Goal: Task Accomplishment & Management: Use online tool/utility

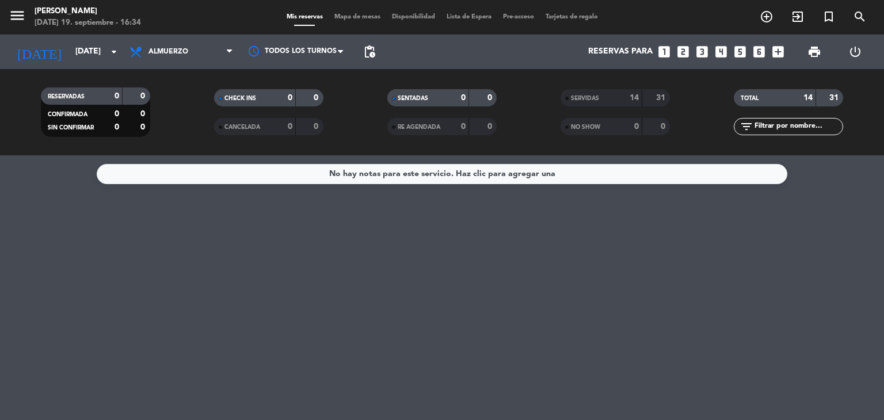
click at [184, 48] on span "Almuerzo" at bounding box center [168, 52] width 40 height 8
click at [180, 133] on div "menu [PERSON_NAME][DATE] 19. septiembre - 16:34 Mis reservas Mapa de mesas Disp…" at bounding box center [442, 77] width 884 height 155
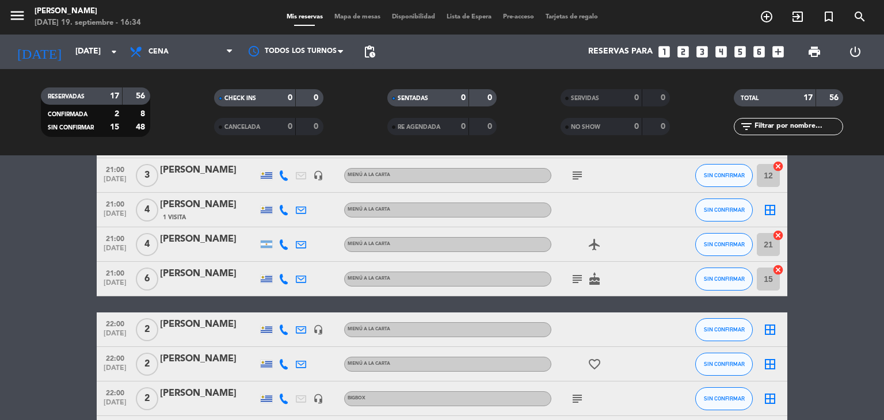
scroll to position [345, 0]
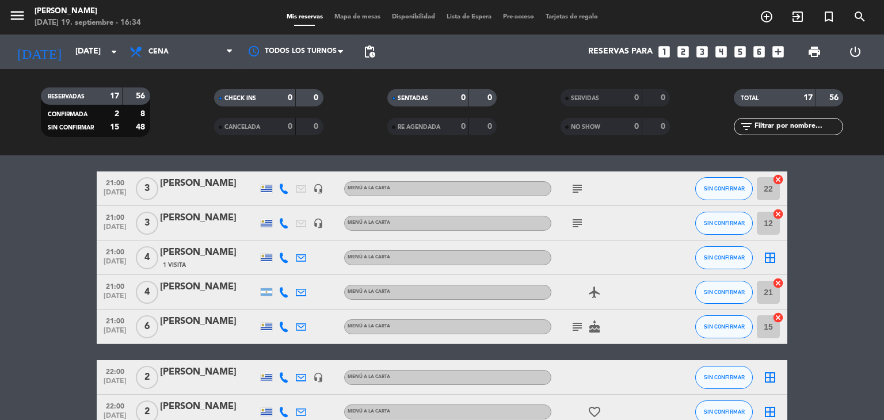
click at [113, 253] on span "21:00" at bounding box center [115, 251] width 29 height 13
click at [768, 258] on icon "border_all" at bounding box center [770, 258] width 14 height 14
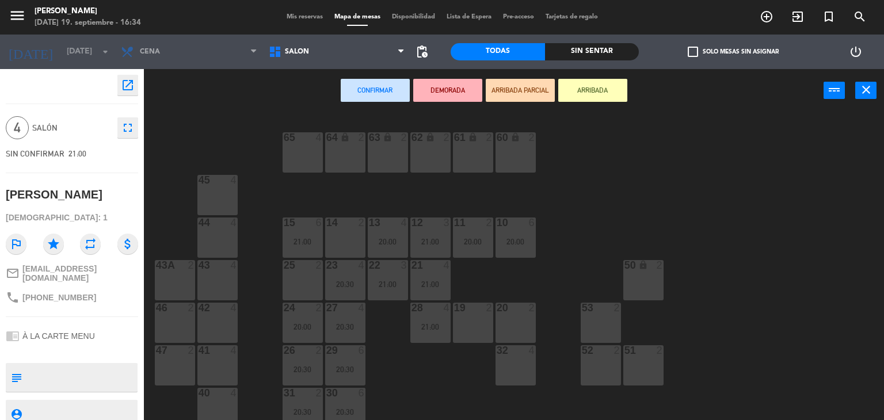
scroll to position [51, 0]
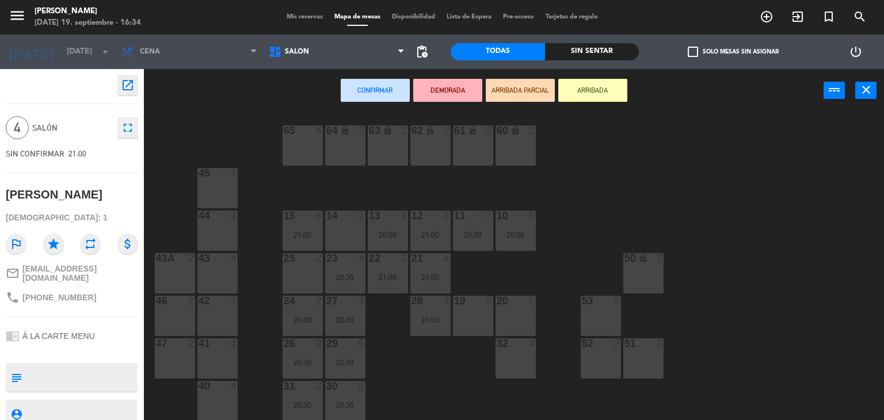
click at [340, 228] on div "14 2" at bounding box center [345, 231] width 40 height 40
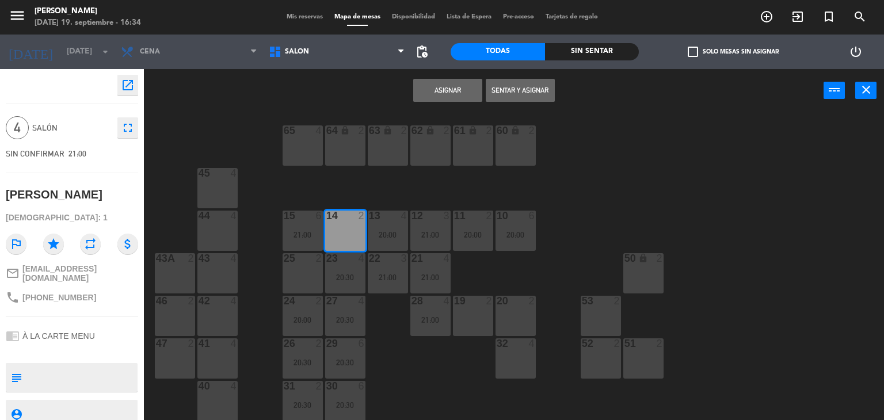
click at [433, 97] on button "Asignar" at bounding box center [447, 90] width 69 height 23
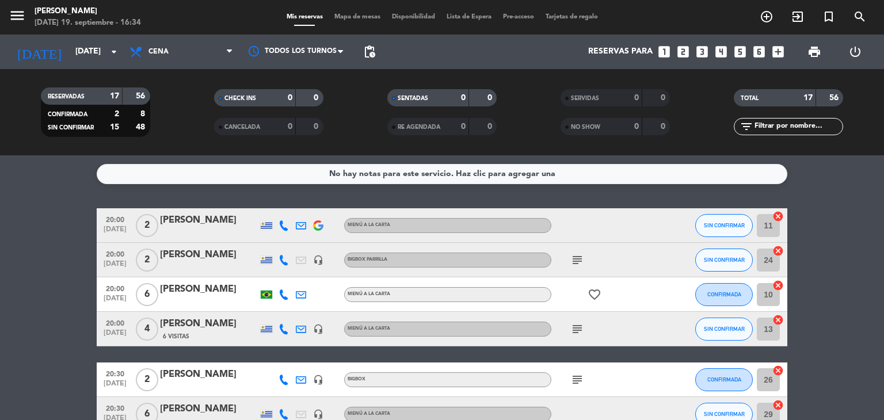
click at [349, 20] on span "Mapa de mesas" at bounding box center [358, 17] width 58 height 6
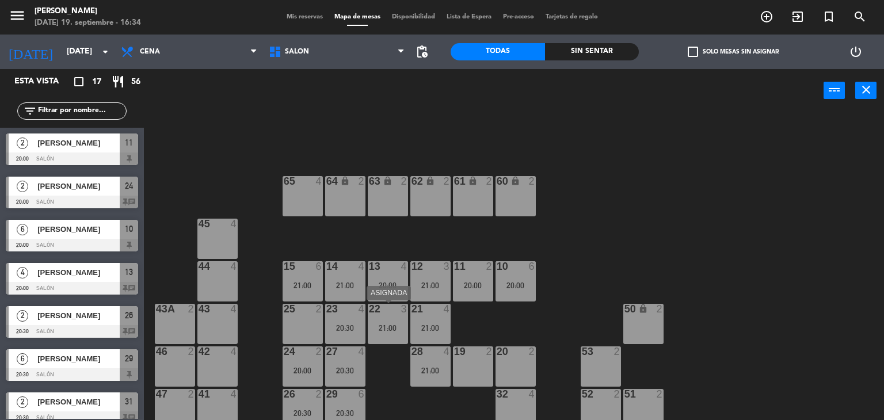
click at [390, 319] on div "22 3 21:00" at bounding box center [388, 324] width 40 height 40
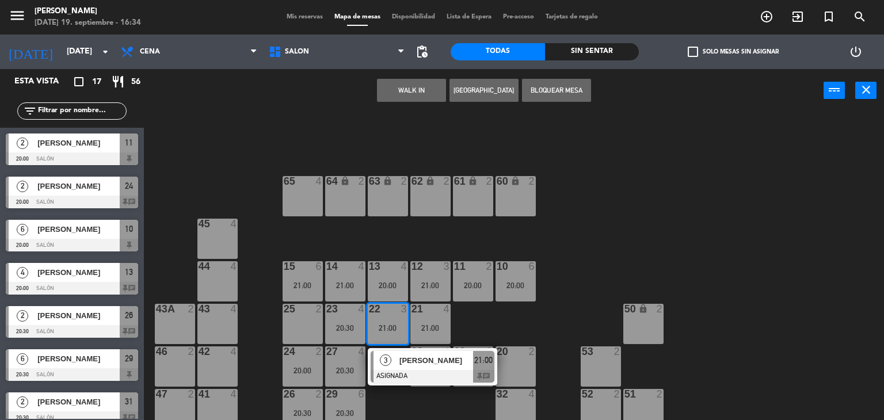
click at [397, 369] on div "3" at bounding box center [385, 360] width 25 height 19
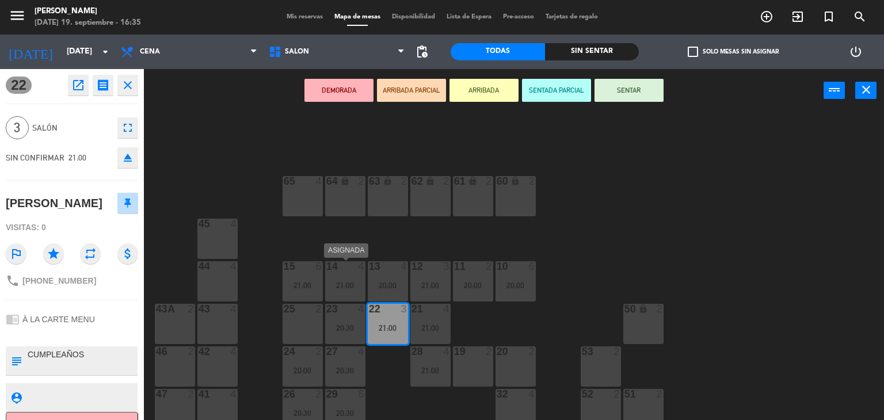
click at [346, 281] on div "21:00" at bounding box center [345, 285] width 40 height 8
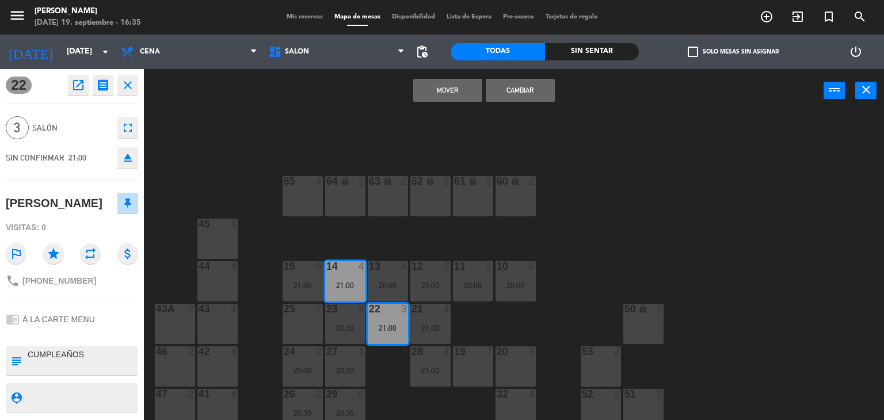
click at [506, 91] on button "Cambiar" at bounding box center [520, 90] width 69 height 23
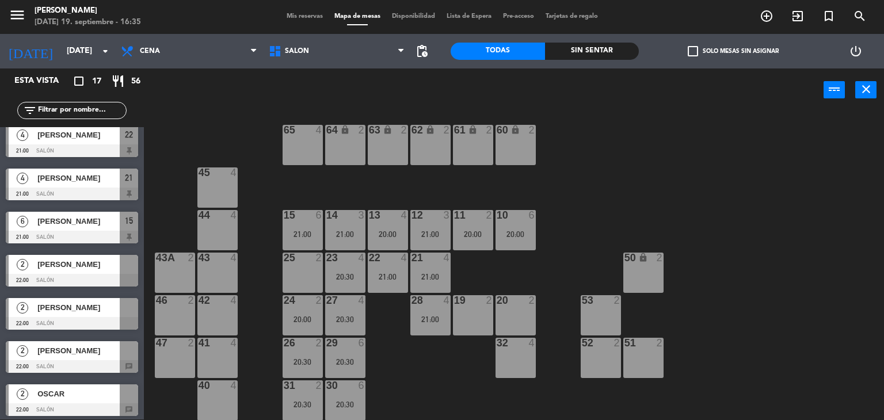
scroll to position [442, 0]
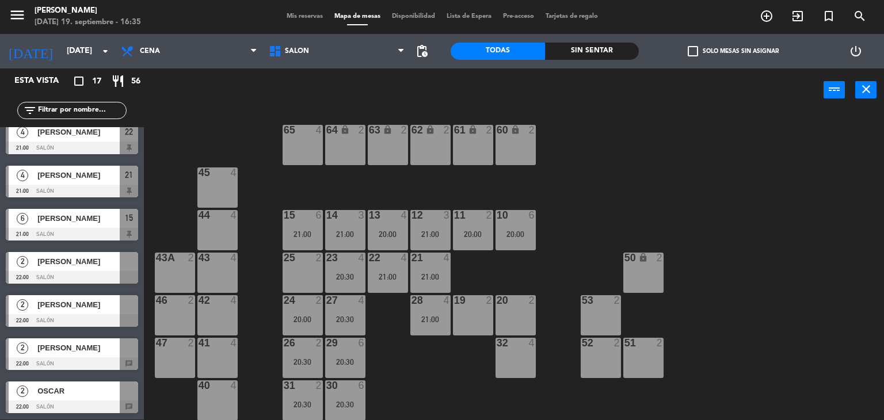
click at [297, 20] on div "Mis reservas Mapa de mesas Disponibilidad Lista de Espera Pre-acceso Tarjetas d…" at bounding box center [442, 17] width 323 height 10
click at [296, 18] on span "Mis reservas" at bounding box center [305, 16] width 48 height 6
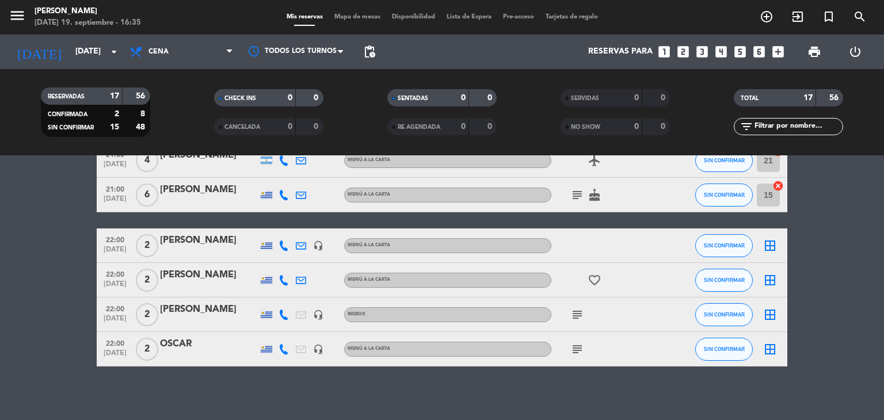
scroll to position [481, 0]
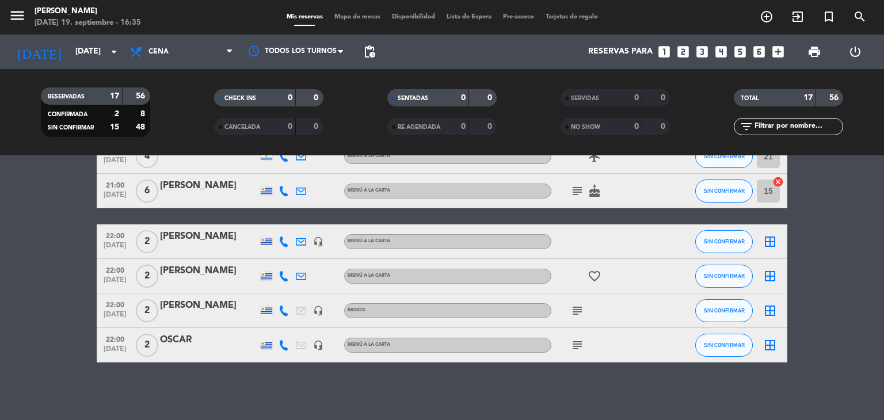
click at [577, 307] on icon "subject" at bounding box center [577, 311] width 14 height 14
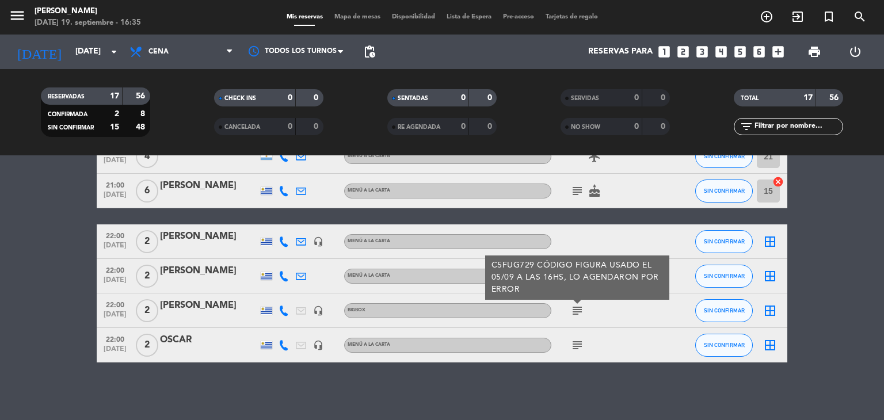
click at [577, 307] on icon "subject" at bounding box center [577, 311] width 14 height 14
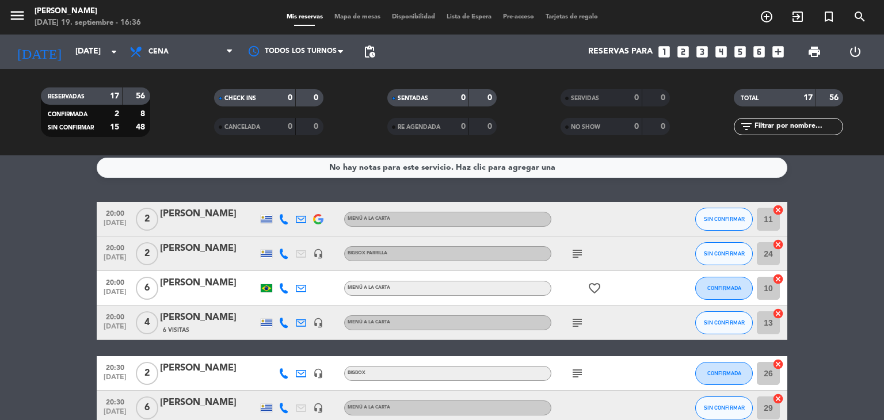
scroll to position [0, 0]
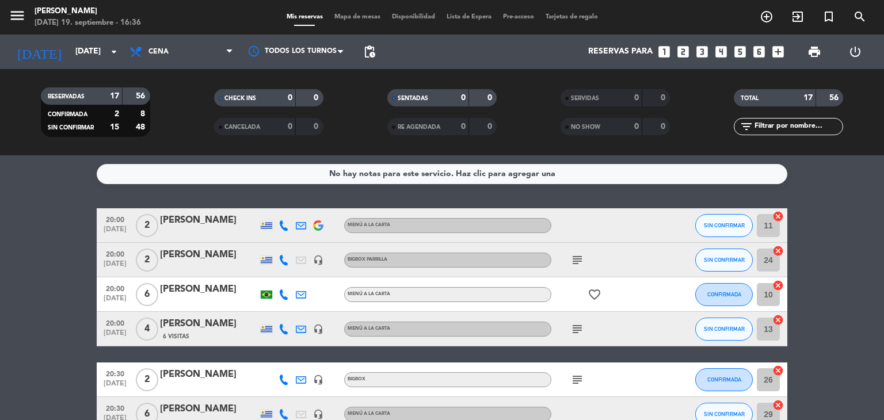
click at [343, 18] on span "Mapa de mesas" at bounding box center [358, 17] width 58 height 6
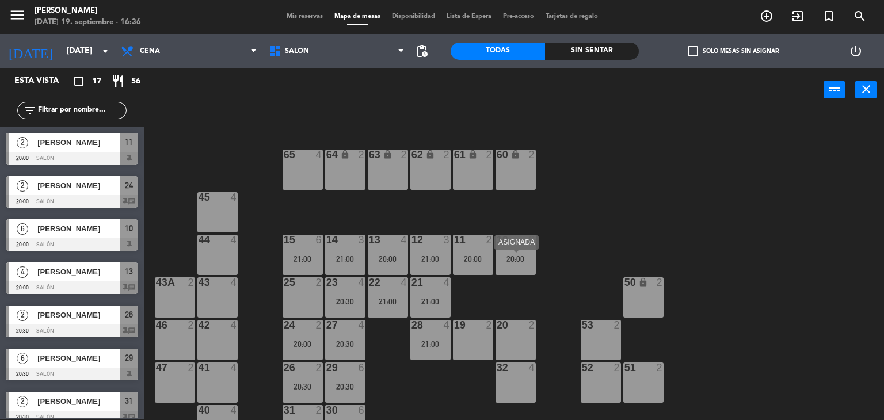
scroll to position [51, 0]
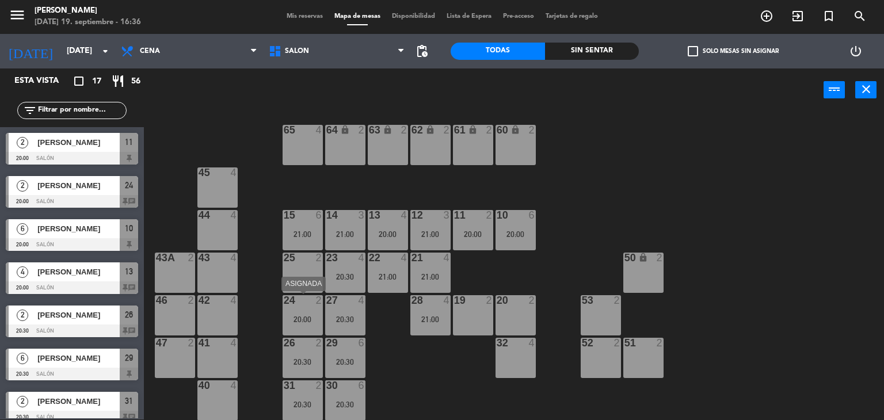
click at [303, 311] on div "24 2 20:00" at bounding box center [303, 315] width 40 height 40
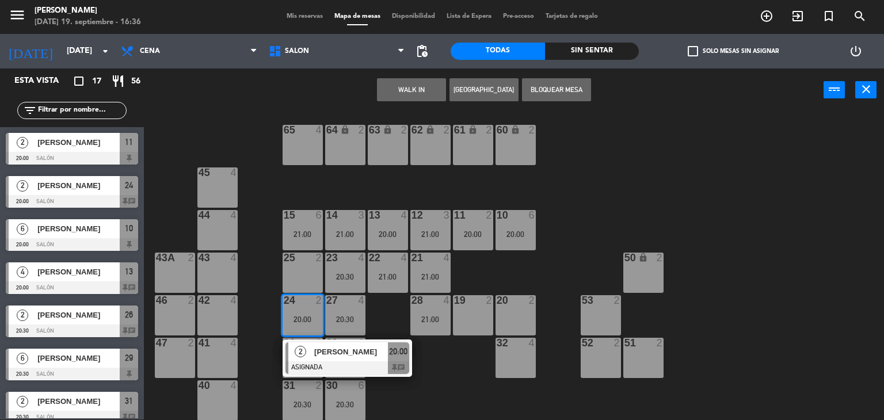
click at [354, 357] on span "[PERSON_NAME]" at bounding box center [351, 352] width 74 height 12
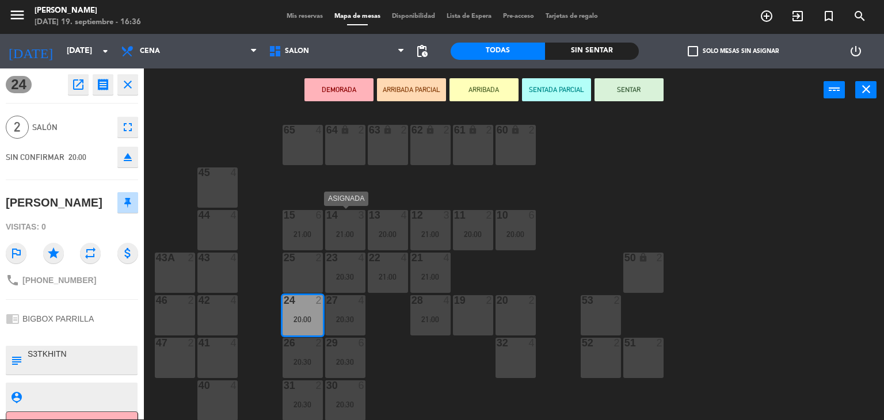
click at [344, 232] on div "21:00" at bounding box center [345, 234] width 40 height 8
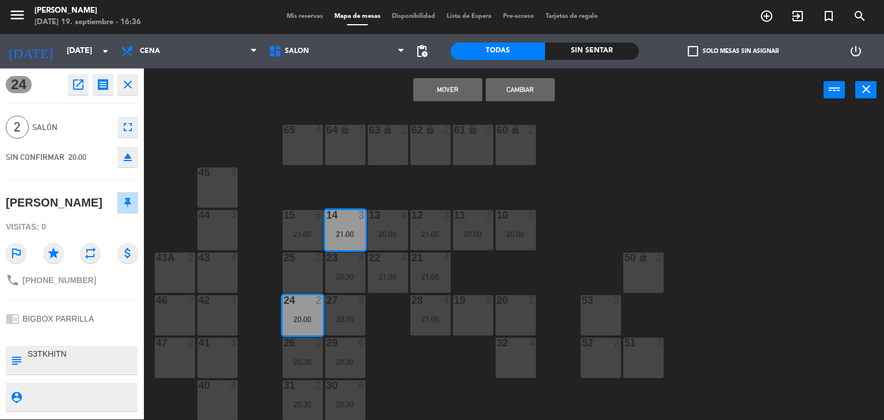
click at [513, 91] on button "Cambiar" at bounding box center [520, 89] width 69 height 23
